Goal: Information Seeking & Learning: Learn about a topic

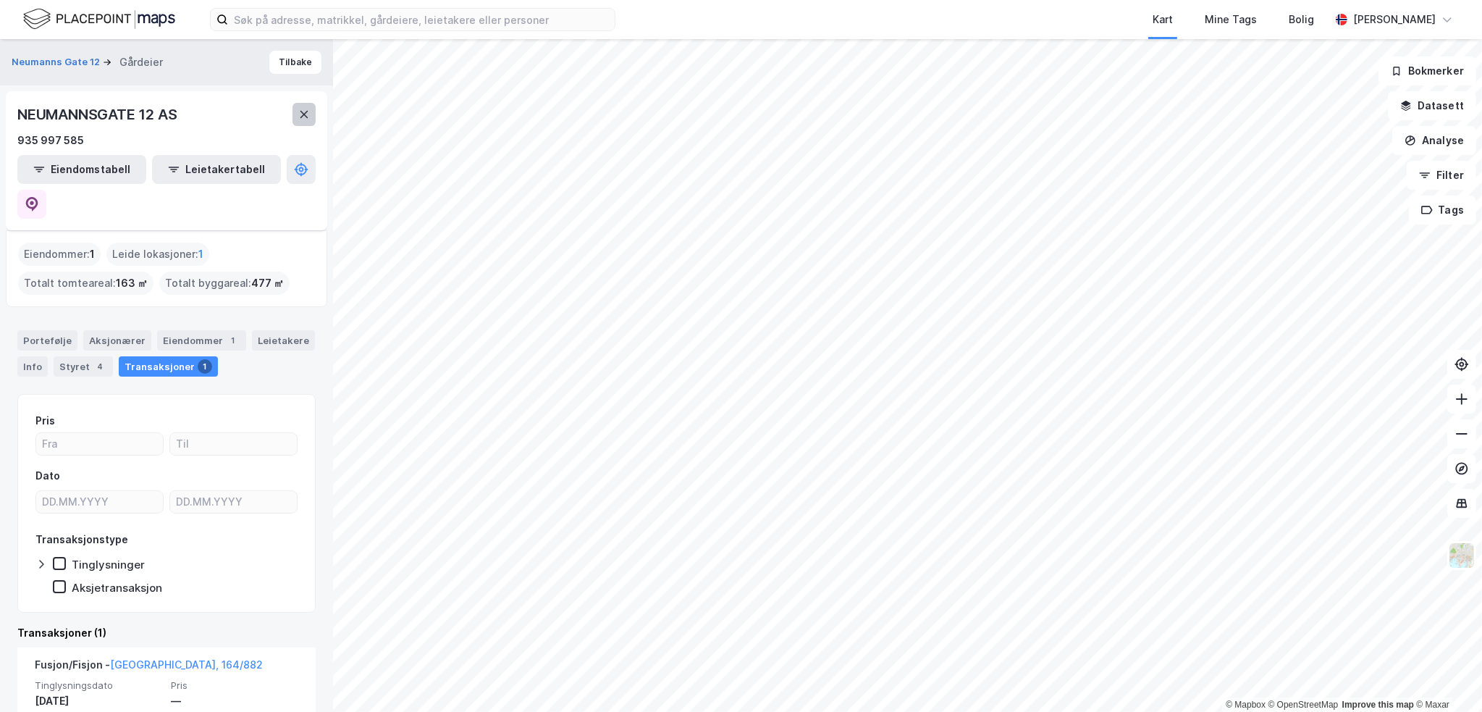
scroll to position [77, 0]
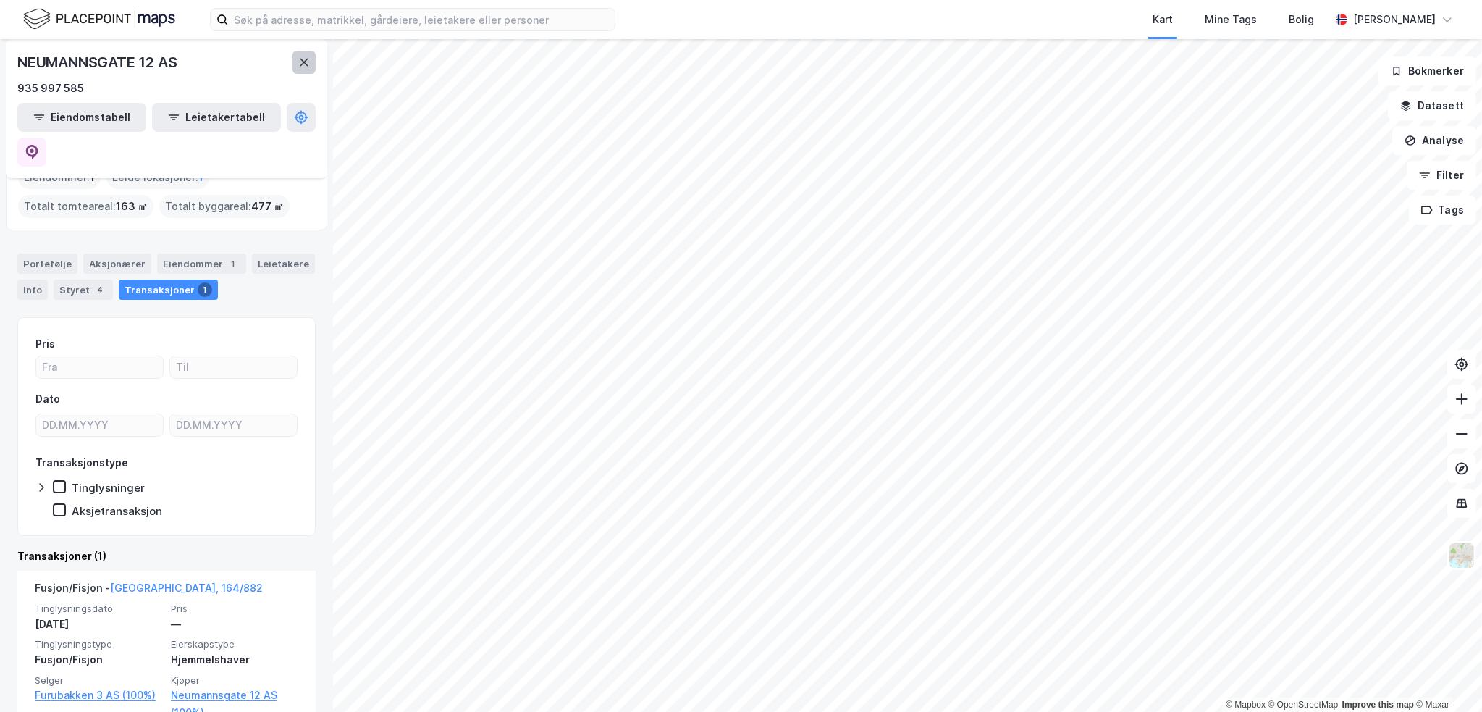
click at [310, 63] on button at bounding box center [303, 62] width 23 height 23
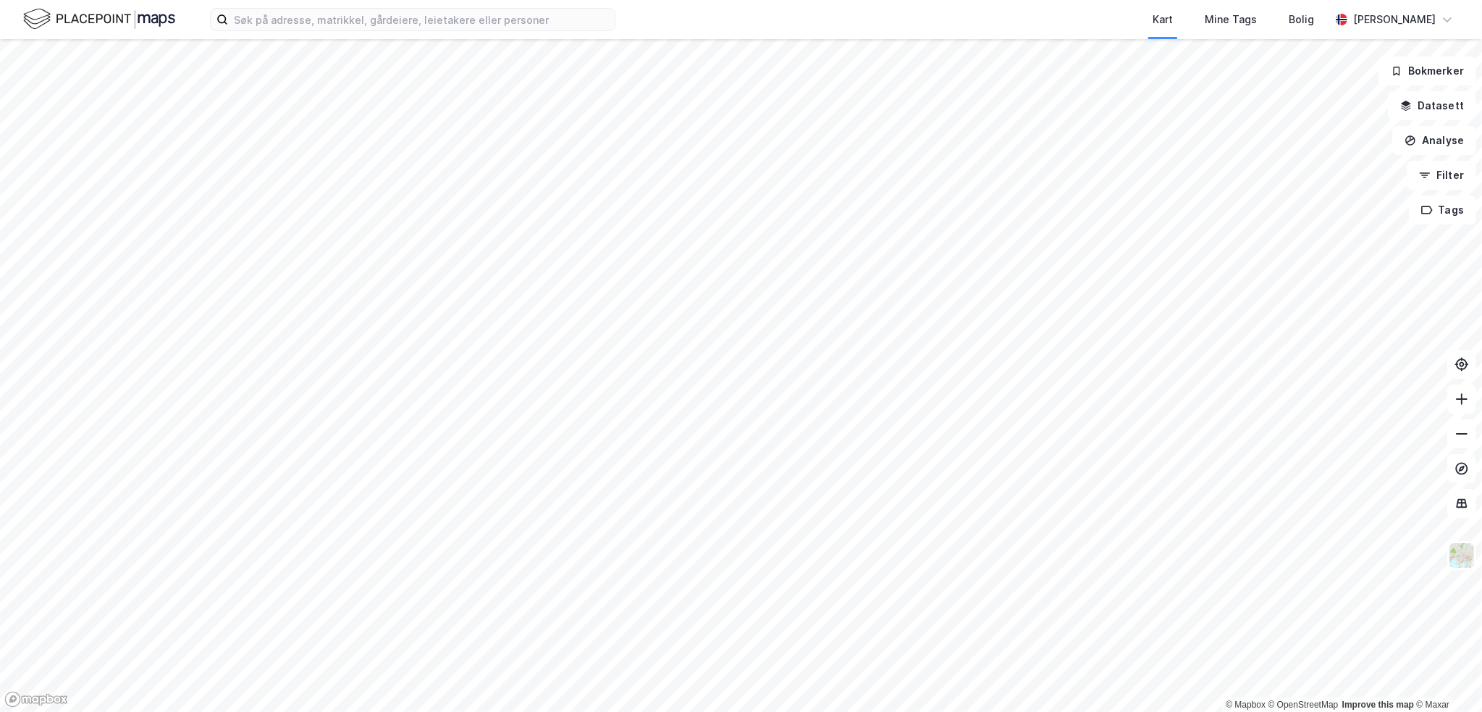
click at [85, 0] on html "Kart Mine Tags Bolig [PERSON_NAME] © Mapbox © OpenStreetMap Improve this map © …" at bounding box center [741, 356] width 1482 height 712
